Goal: Contribute content: Contribute content

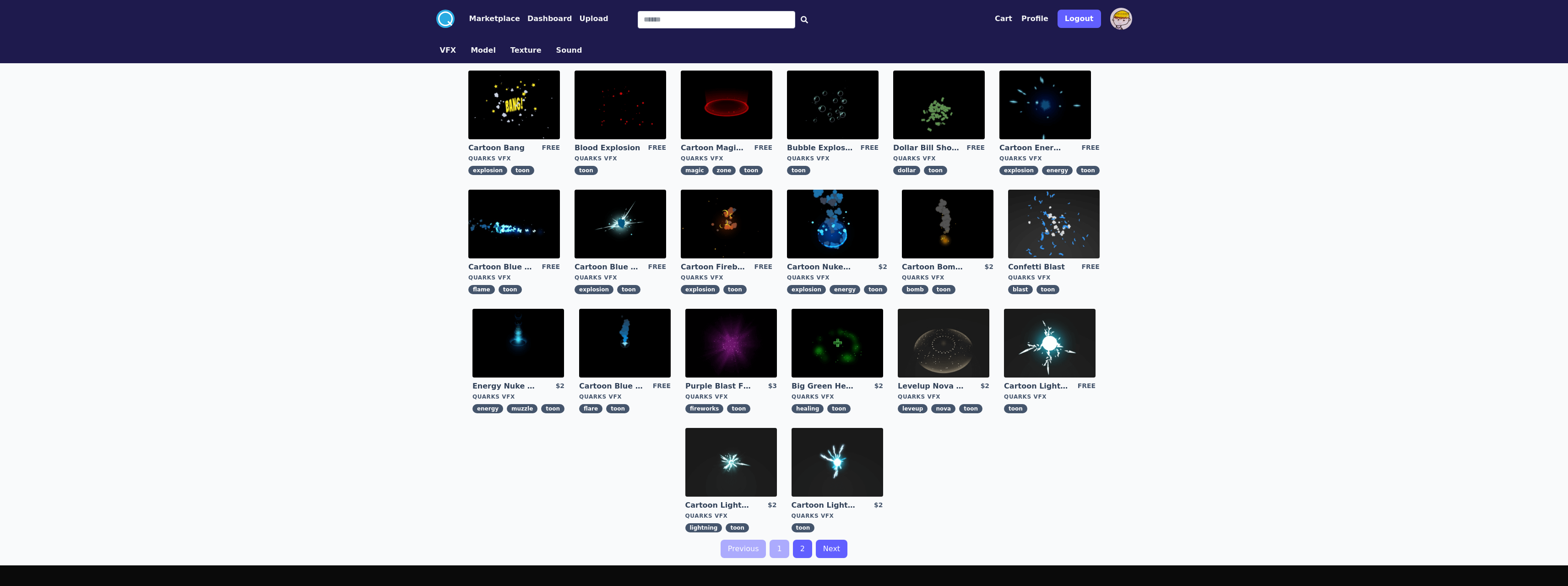
click at [543, 14] on button "Dashboard" at bounding box center [550, 19] width 45 height 11
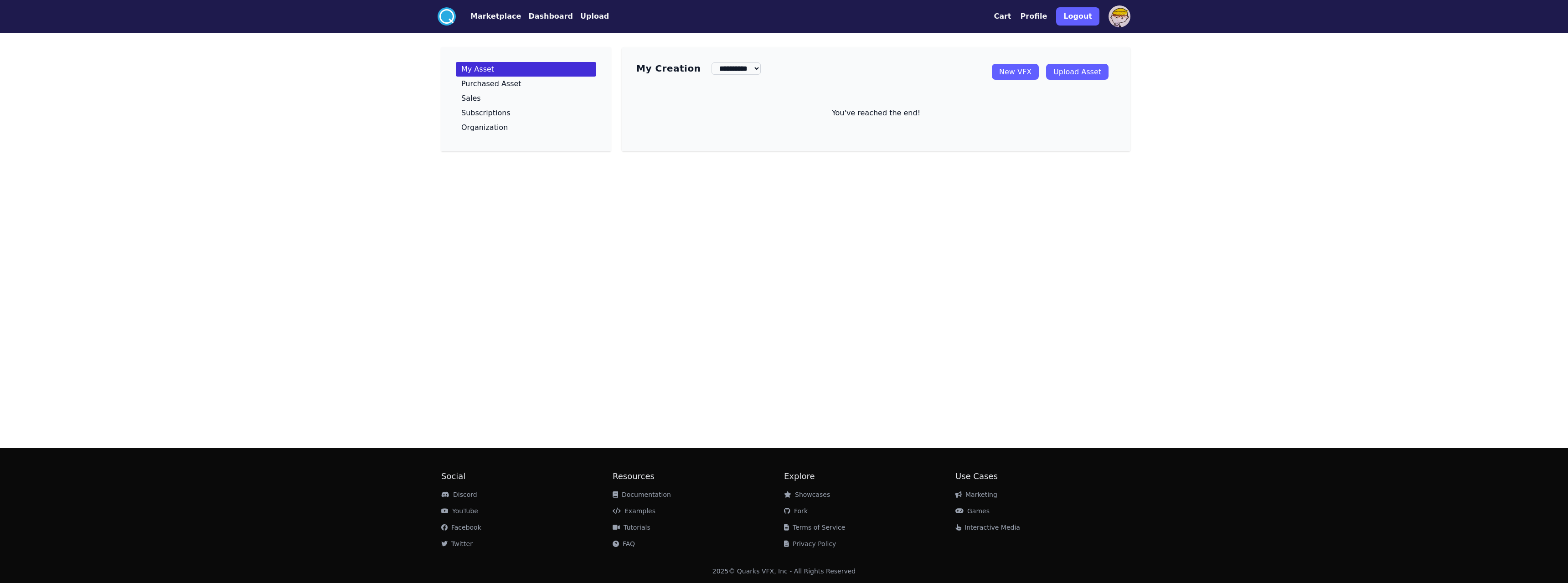
click at [1081, 75] on link "Upload Asset" at bounding box center [1077, 72] width 63 height 16
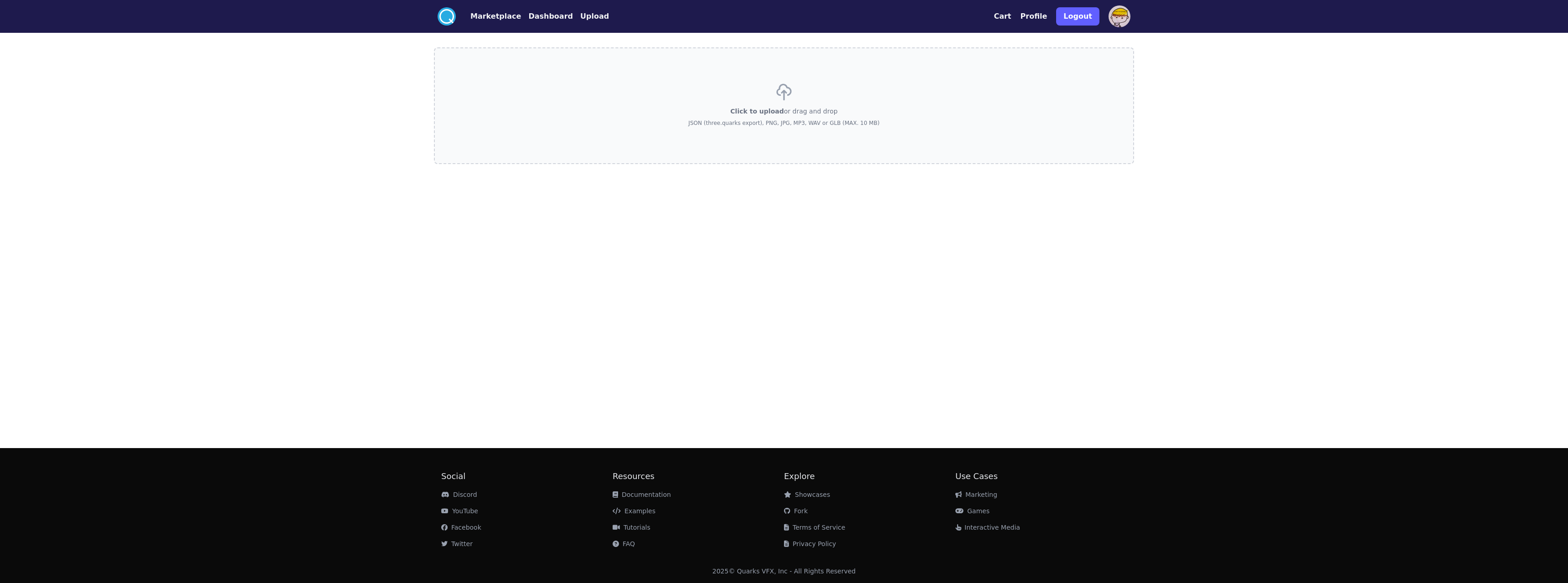
click at [539, 17] on button "Dashboard" at bounding box center [550, 16] width 44 height 11
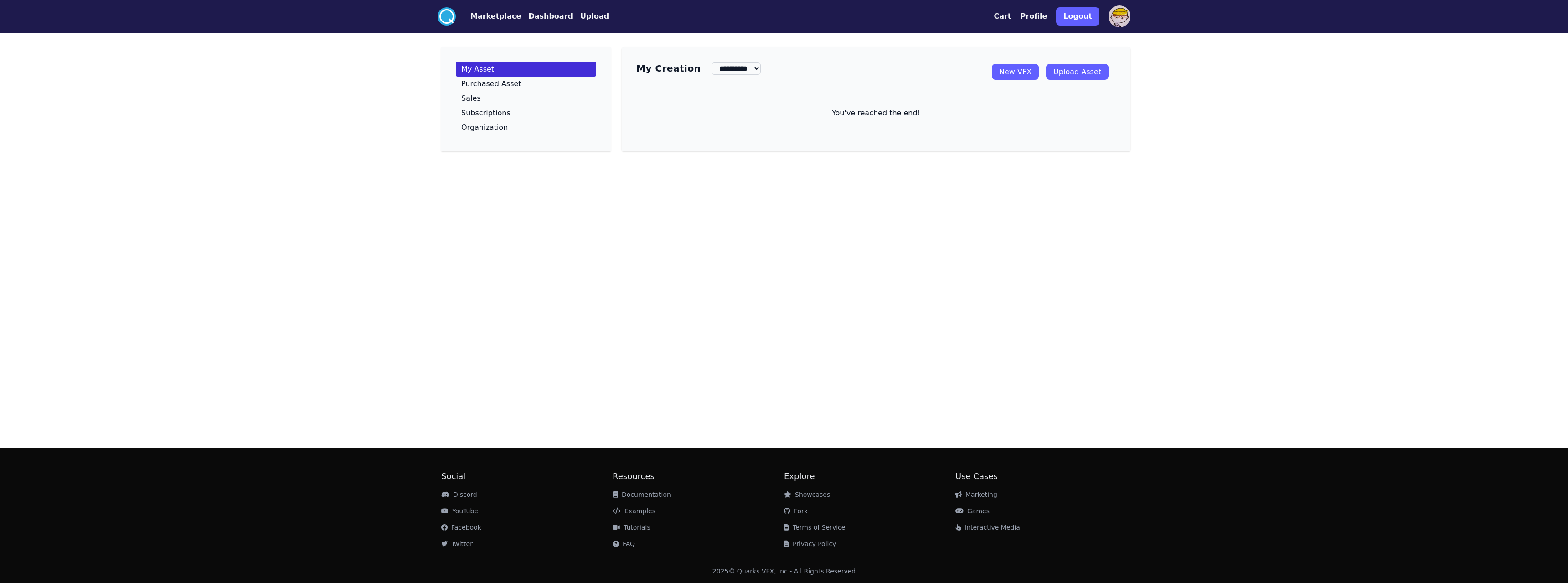
click at [580, 21] on button "Upload" at bounding box center [594, 16] width 29 height 11
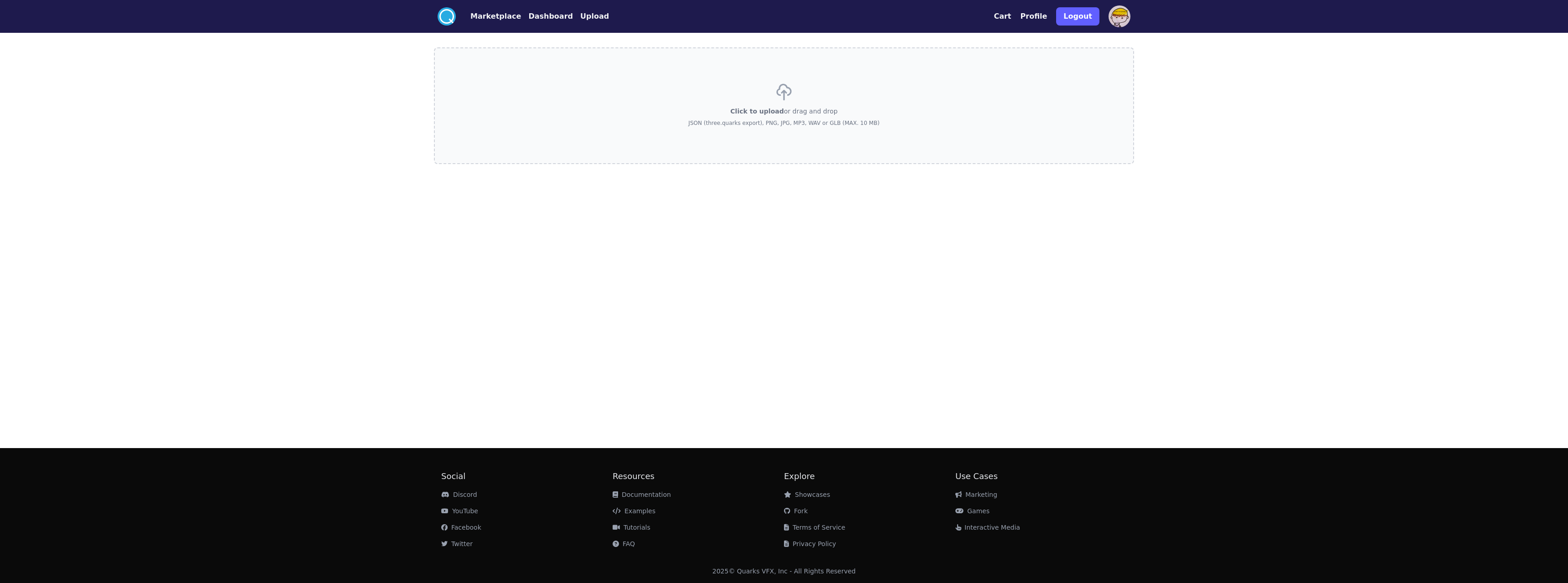
click at [539, 18] on button "Dashboard" at bounding box center [550, 16] width 44 height 11
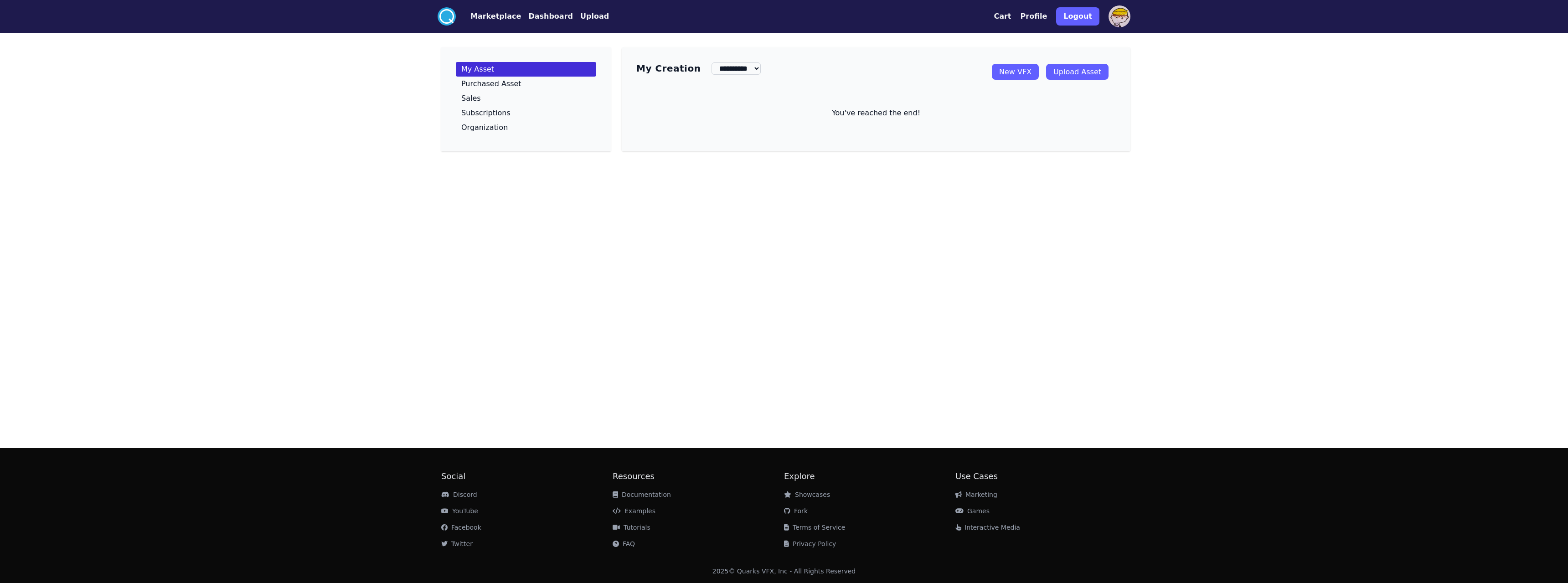
click at [1074, 77] on link "Upload Asset" at bounding box center [1077, 72] width 63 height 16
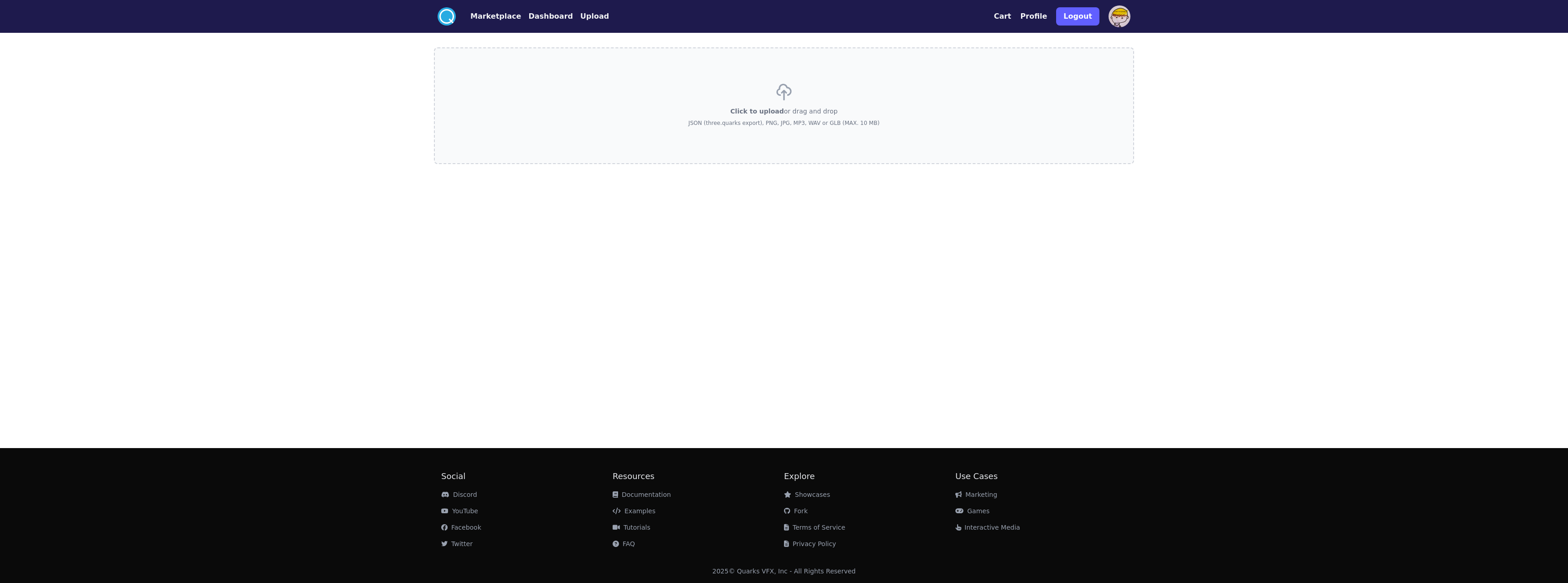
click at [792, 84] on icon at bounding box center [784, 92] width 18 height 18
click at [0, 0] on input "Click to upload or drag and drop JSON (three.quarks export), PNG, JPG, MP3, WAV…" at bounding box center [0, 0] width 0 height 0
click at [447, 19] on circle at bounding box center [447, 16] width 18 height 18
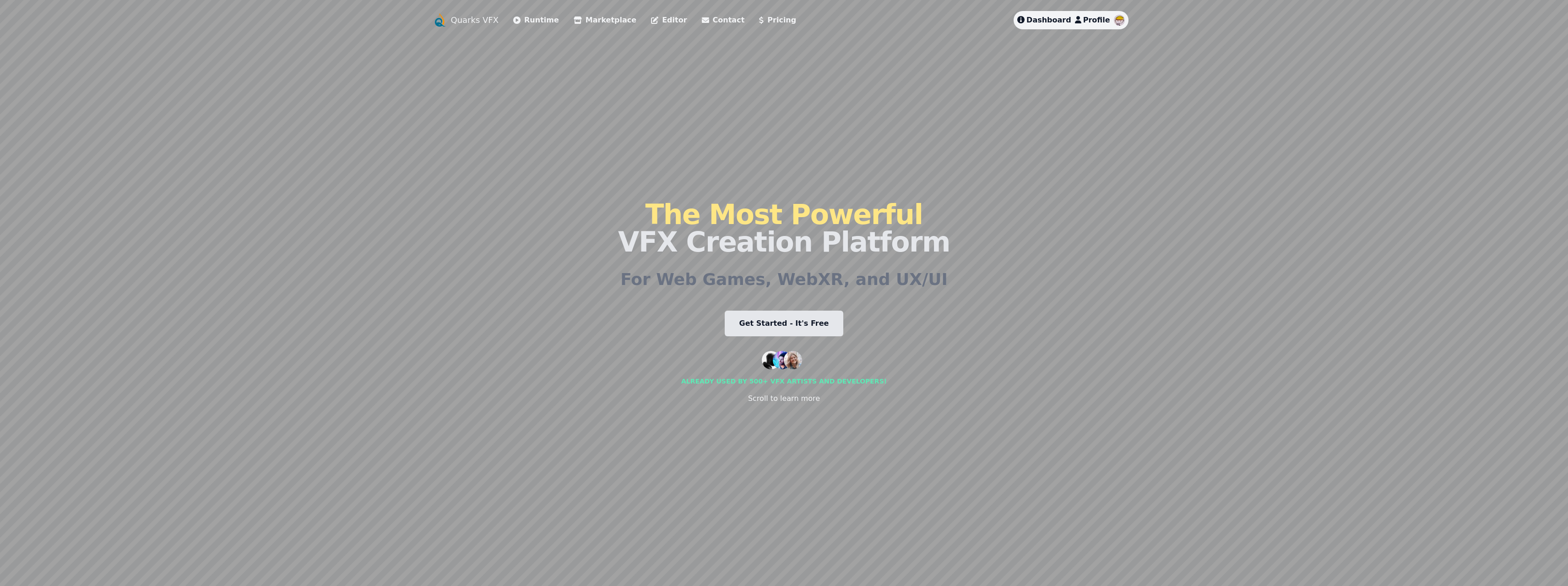
click at [652, 22] on link "Editor" at bounding box center [669, 20] width 35 height 11
